Goal: Information Seeking & Learning: Check status

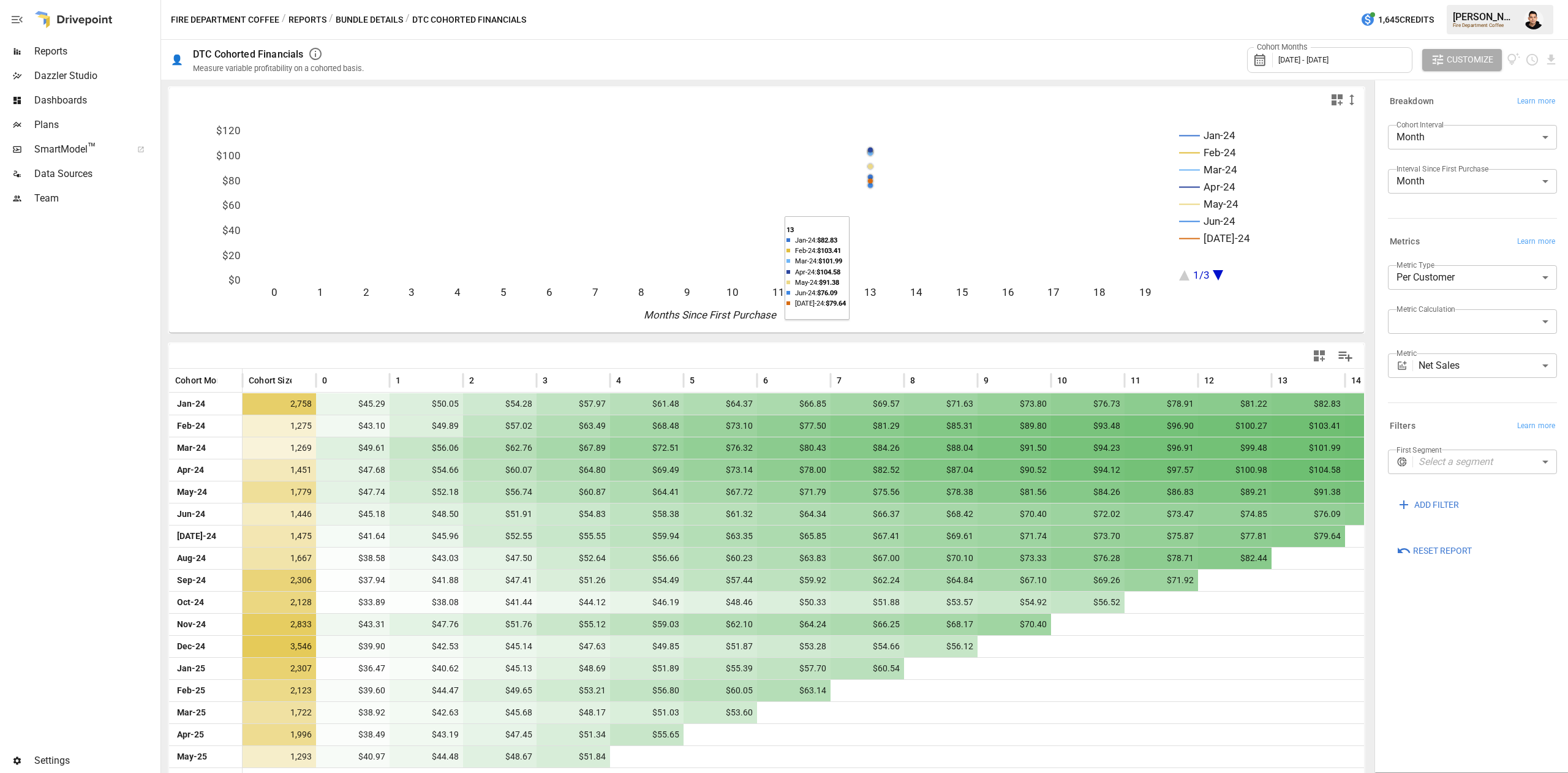
scroll to position [20, 0]
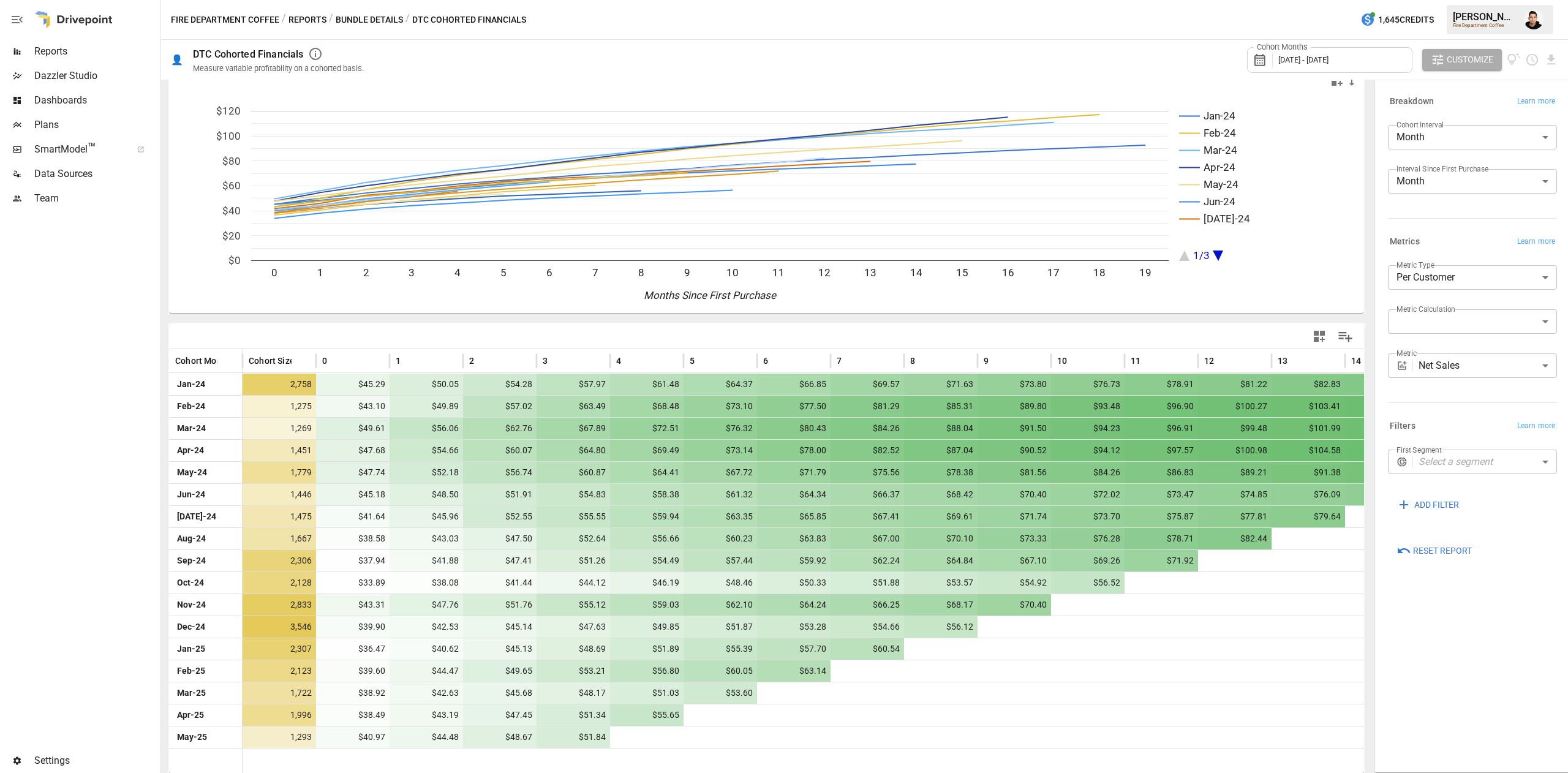
click at [1329, 57] on span "[DATE] - [DATE]" at bounding box center [1303, 60] width 50 height 9
click at [1284, 116] on icon "button" at bounding box center [1282, 115] width 10 height 10
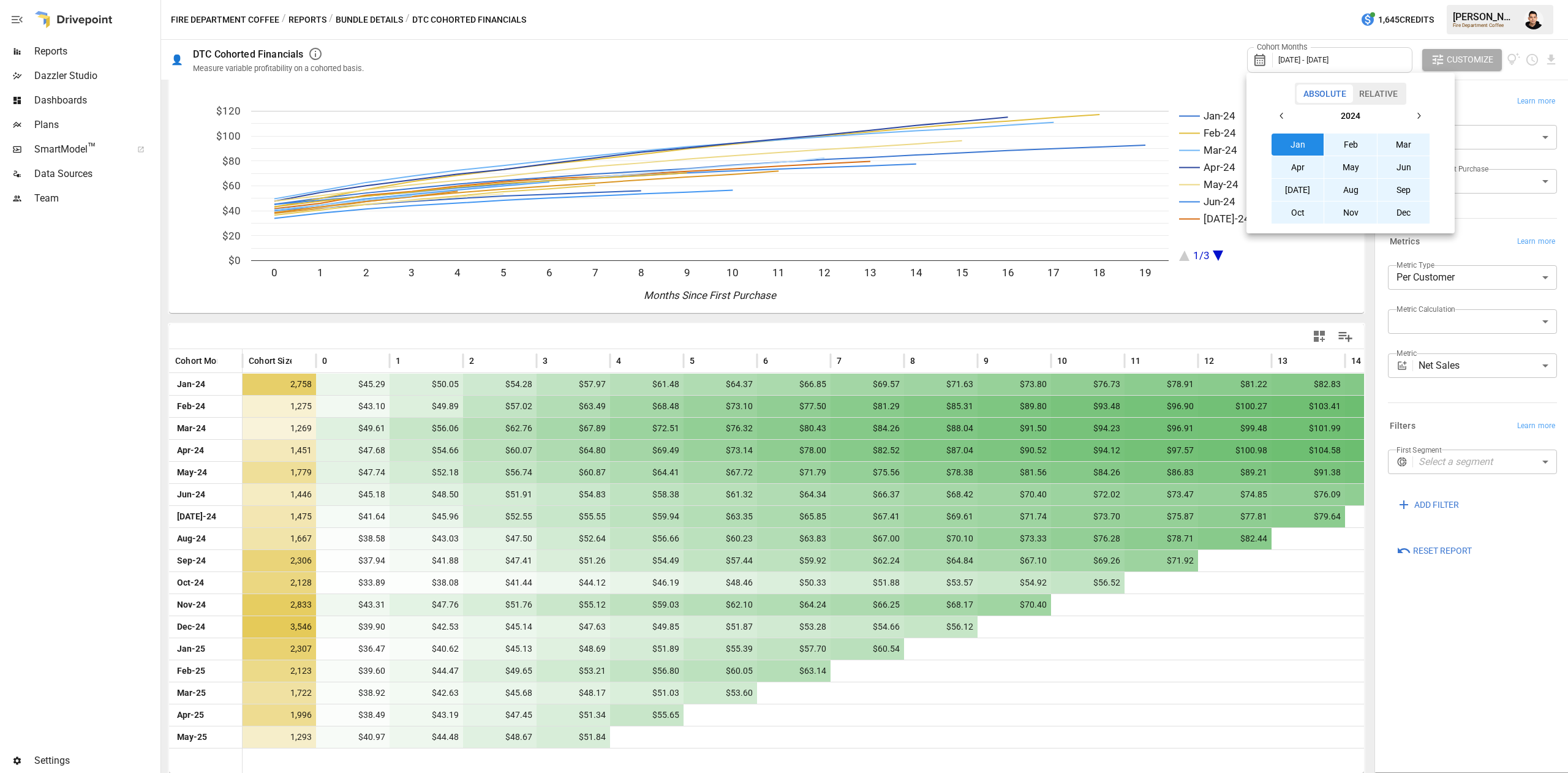
click at [1287, 133] on button "Jan" at bounding box center [1298, 144] width 52 height 22
click at [1420, 115] on icon "button" at bounding box center [1418, 115] width 10 height 10
click at [1400, 213] on button "Dec" at bounding box center [1404, 212] width 52 height 22
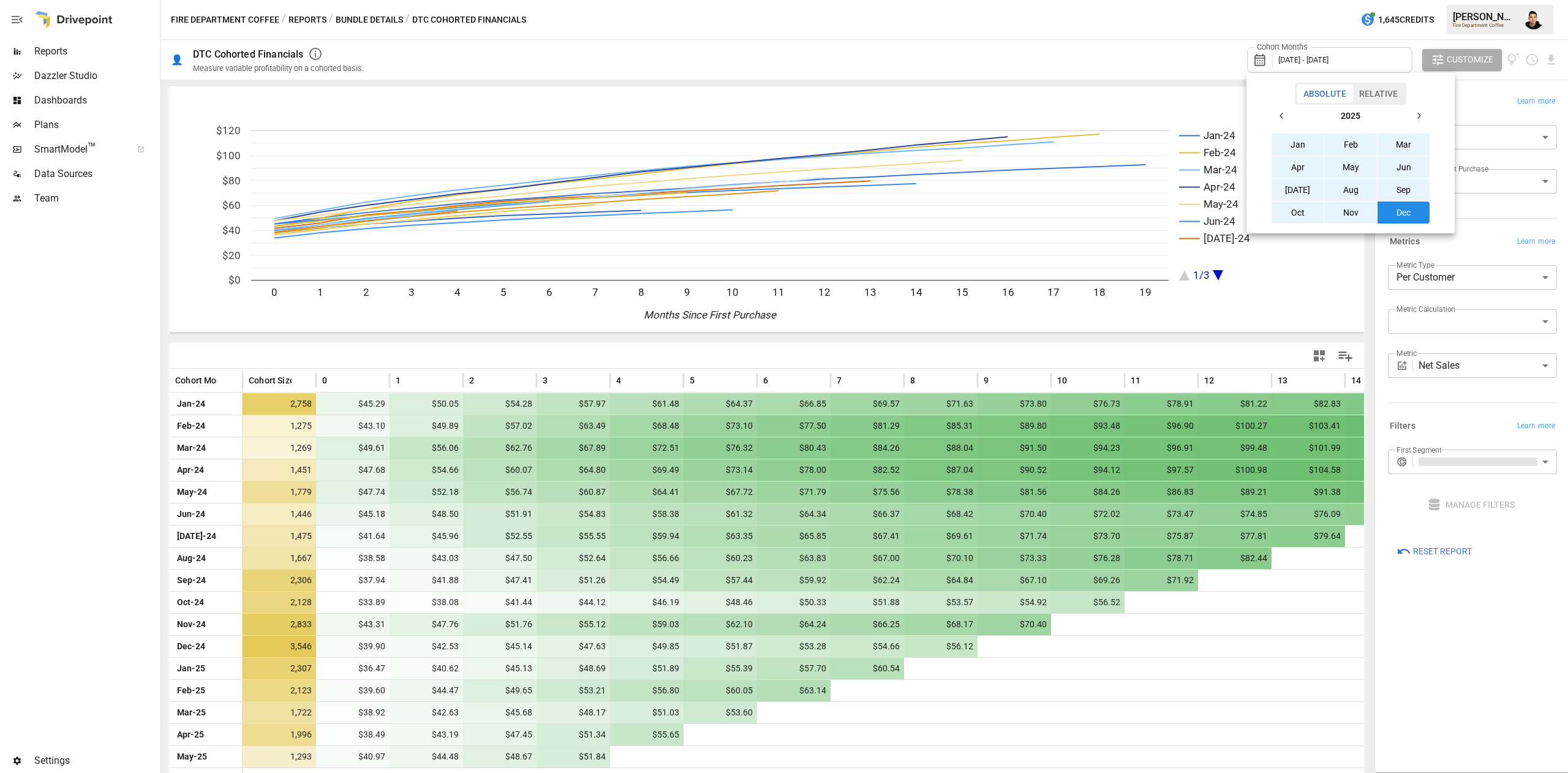
click at [1268, 18] on div at bounding box center [784, 386] width 1568 height 773
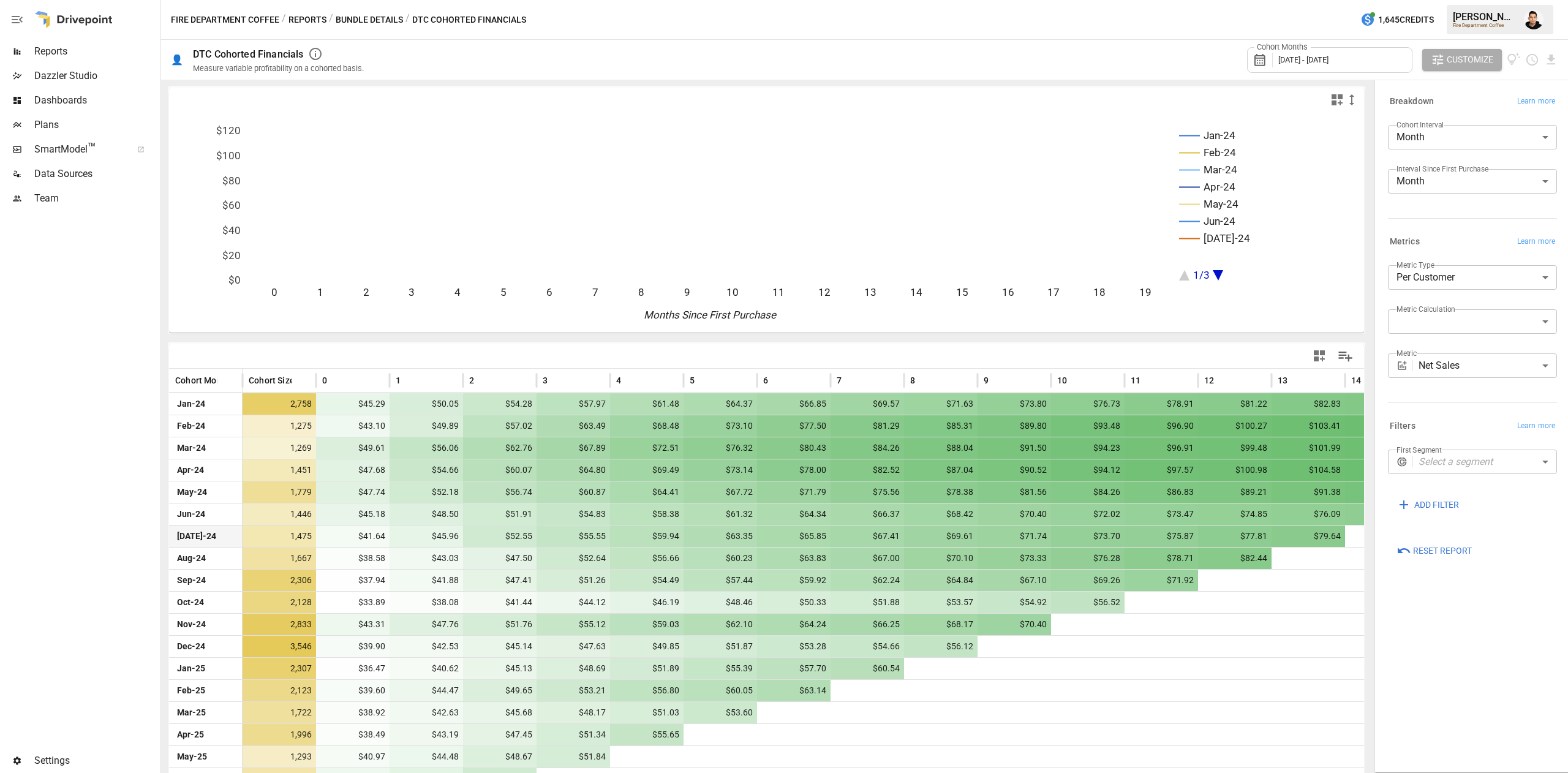
scroll to position [86, 0]
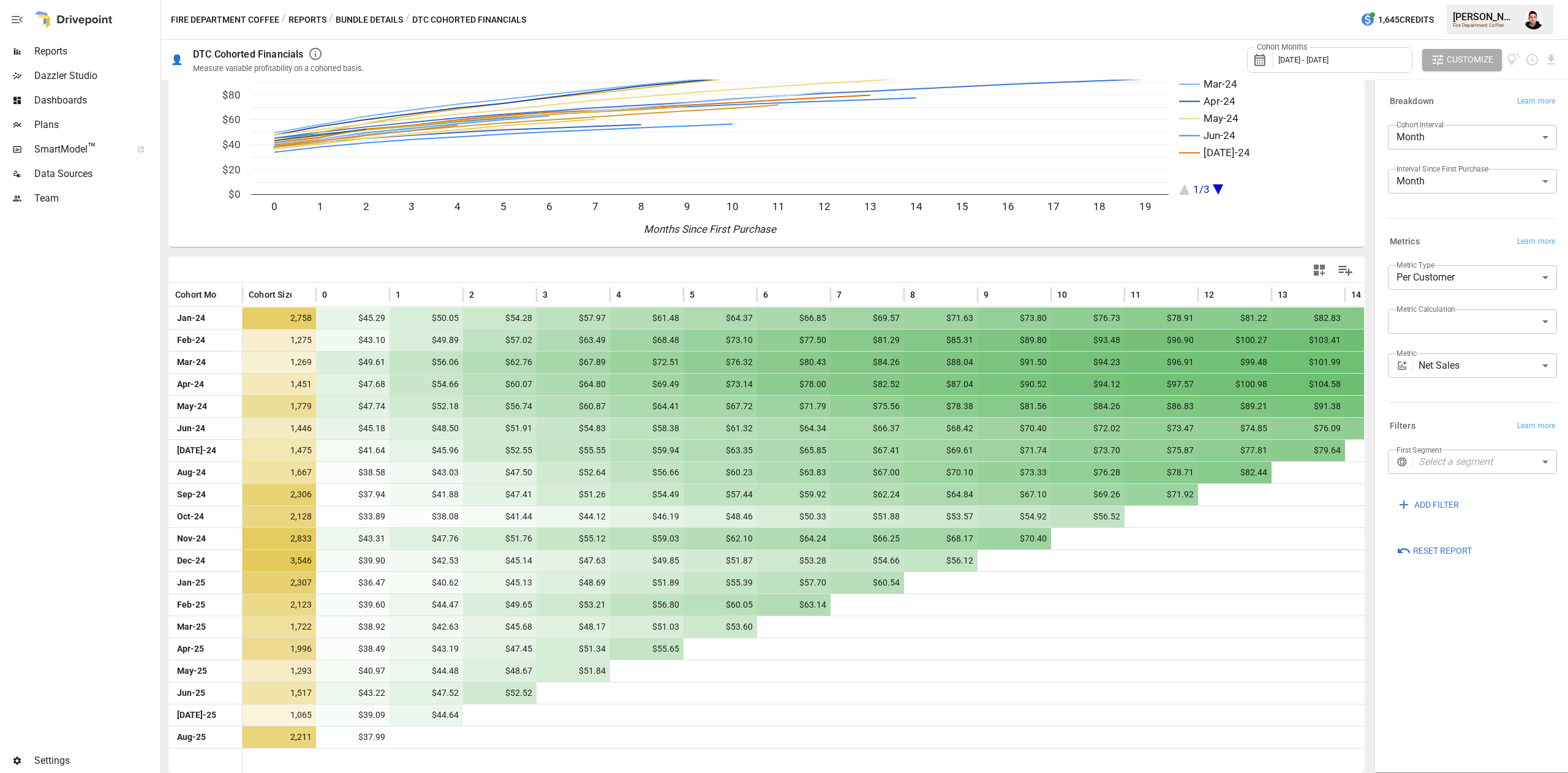
click at [1425, 382] on div "Metric Net Sales ********* ​" at bounding box center [1472, 371] width 169 height 34
click at [1463, 0] on body "Reports Dazzler Studio Dashboards Plans SmartModel ™ Data Sources Team Settings…" at bounding box center [784, 0] width 1568 height 0
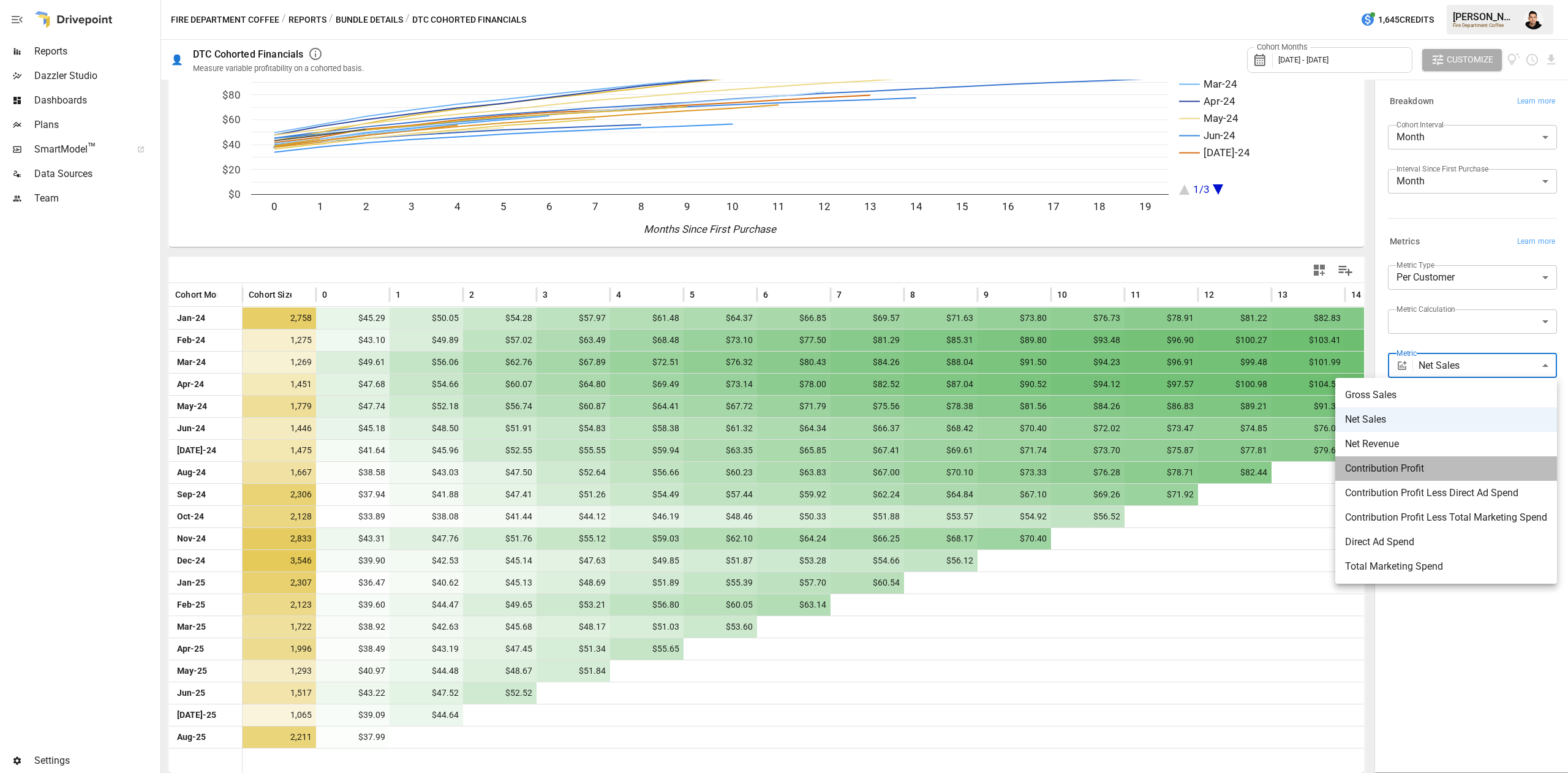
click at [1443, 463] on span "Contribution Profit" at bounding box center [1445, 468] width 202 height 15
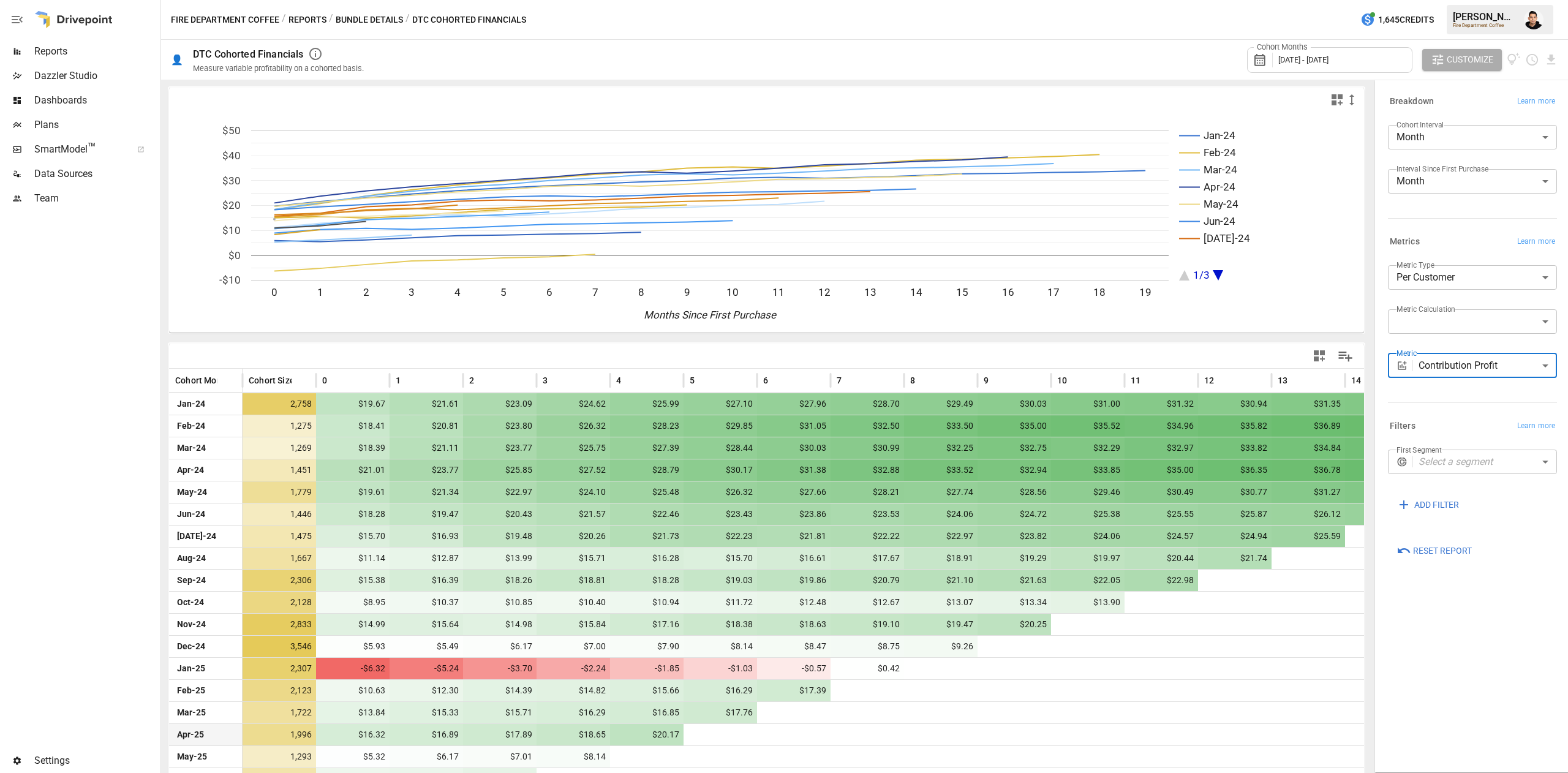
scroll to position [86, 0]
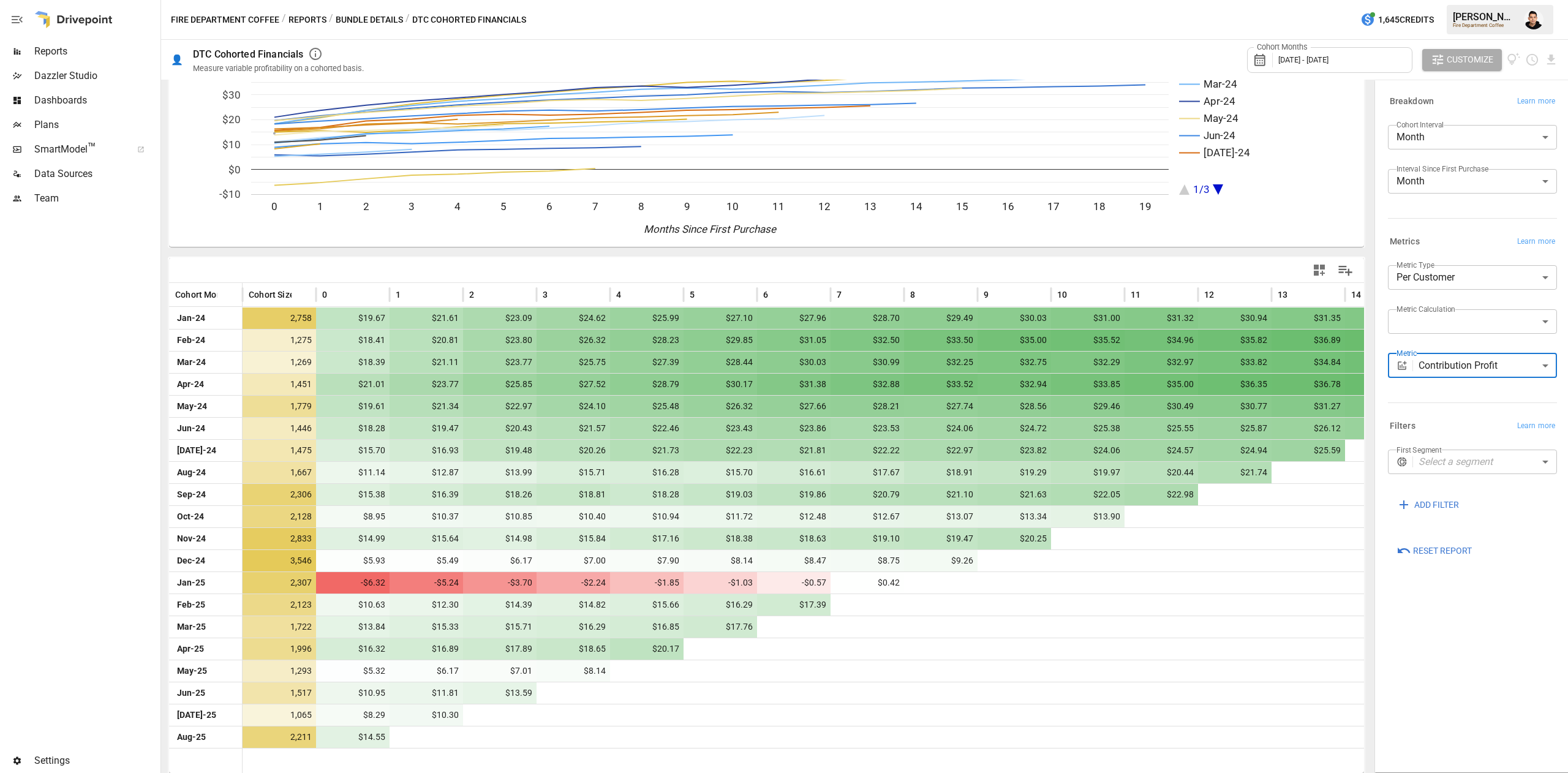
click at [1456, 735] on div "**********" at bounding box center [1472, 427] width 188 height 686
click at [1443, 0] on body "Reports Dazzler Studio Dashboards Plans SmartModel ™ Data Sources Team Settings…" at bounding box center [784, 0] width 1568 height 0
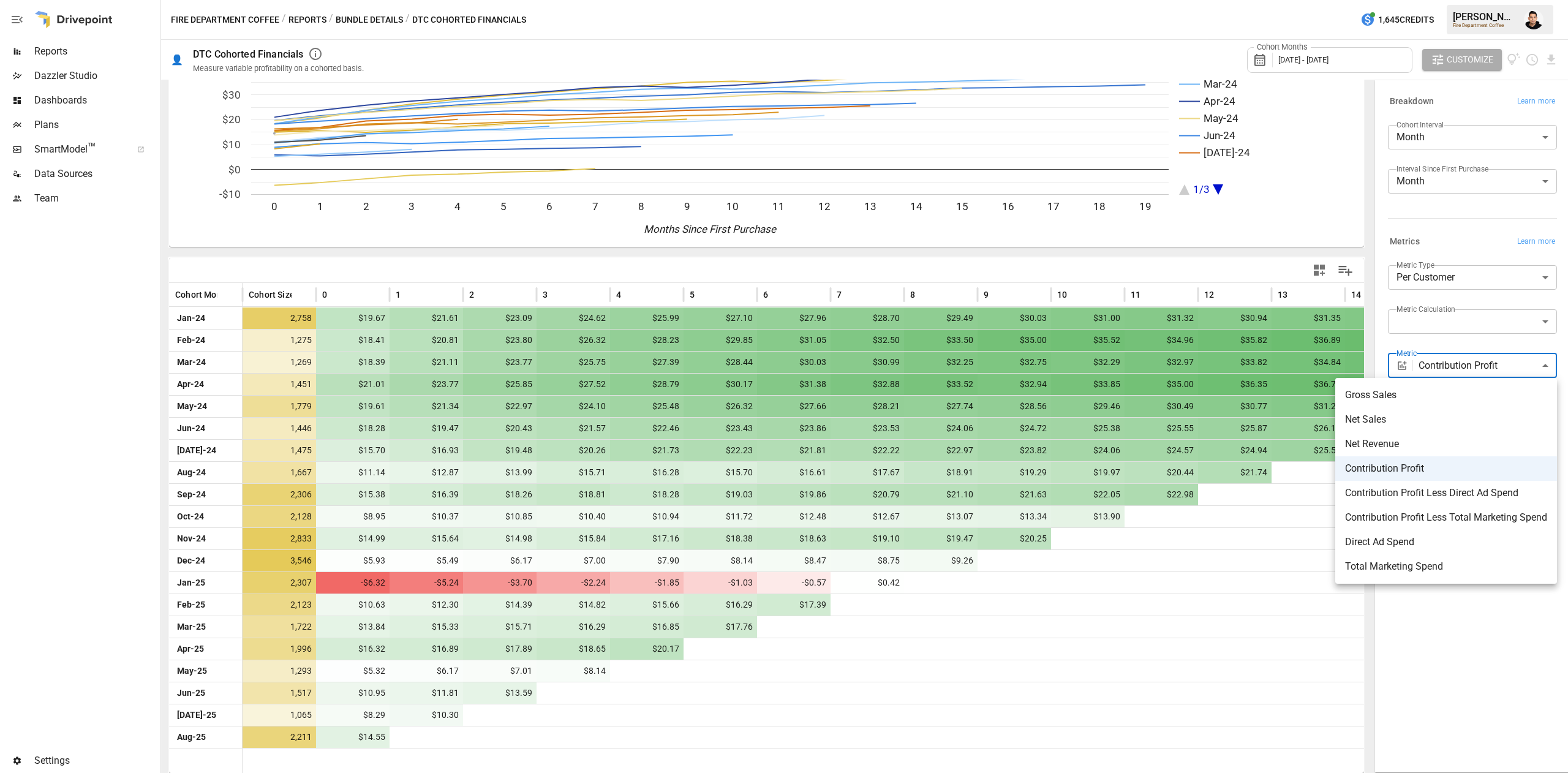
click at [1399, 497] on span "Contribution Profit Less Direct Ad Spend" at bounding box center [1445, 493] width 202 height 15
type input "**********"
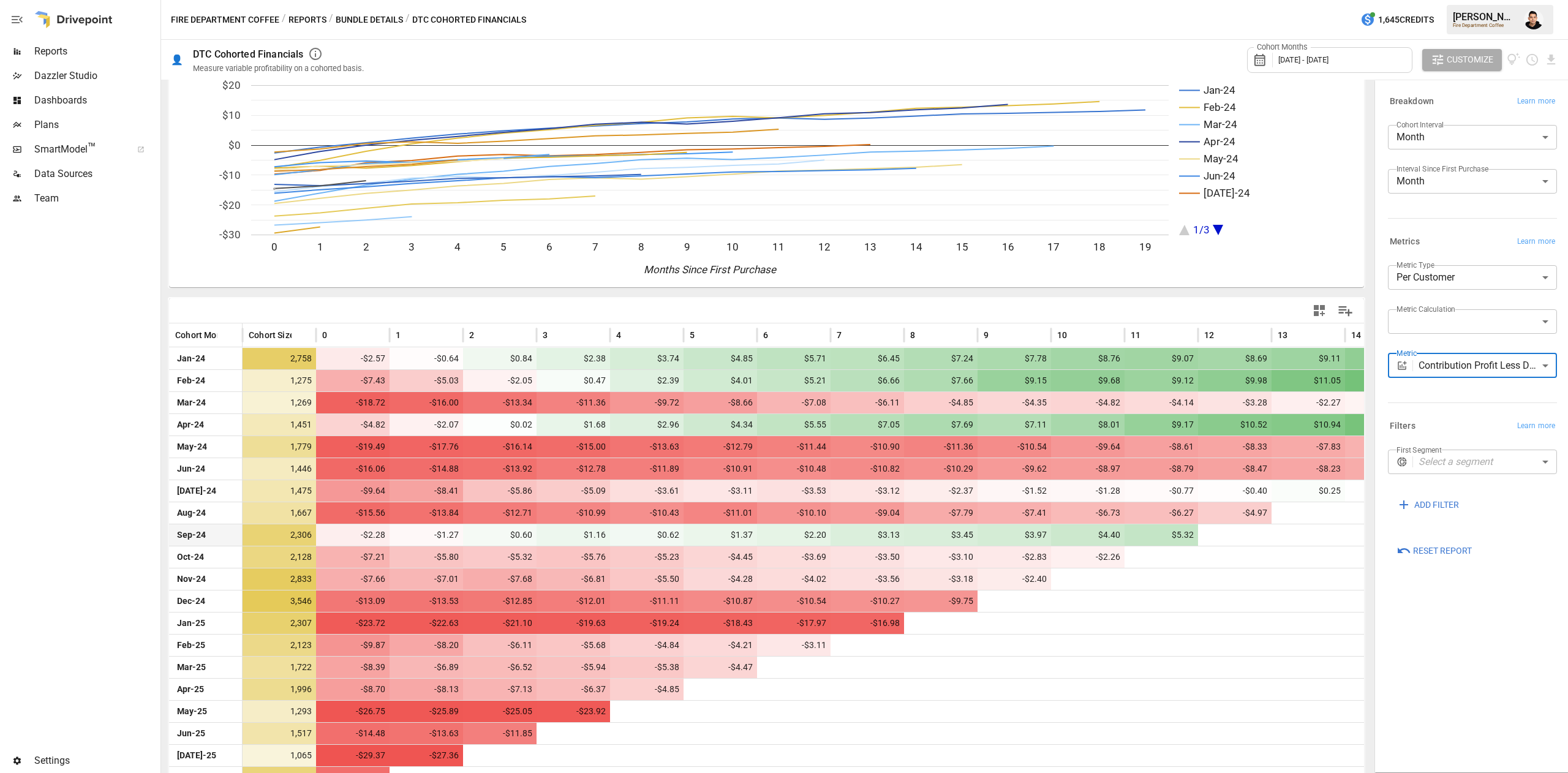
scroll to position [86, 0]
